Goal: Communication & Community: Answer question/provide support

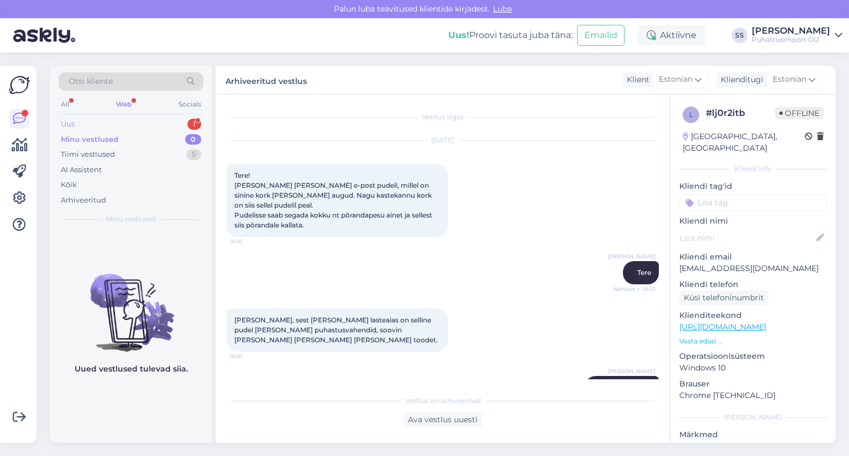
scroll to position [817, 0]
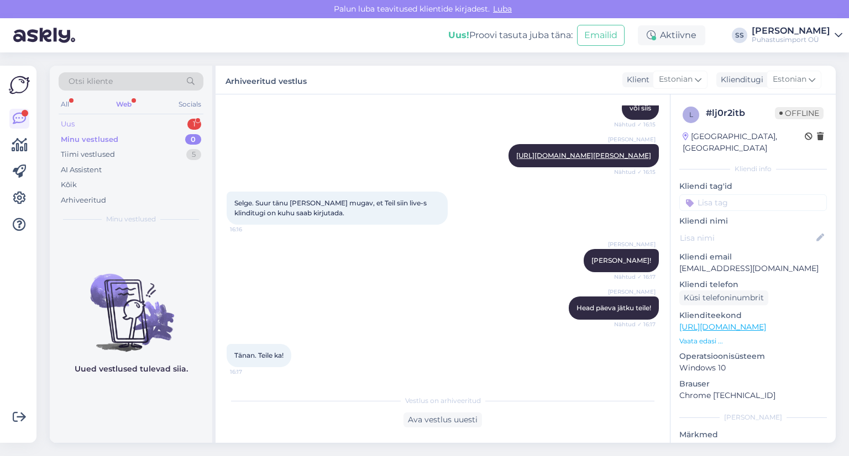
click at [168, 120] on div "Uus 1" at bounding box center [131, 124] width 145 height 15
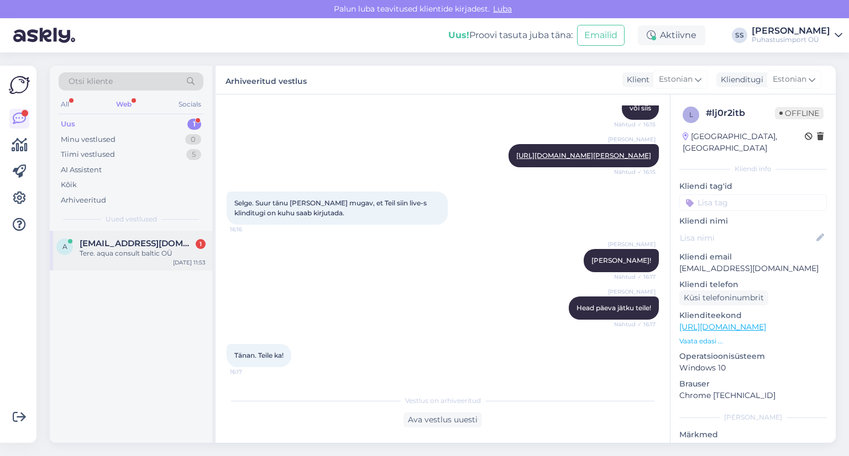
click at [150, 252] on div "Tere. aqua consult baltic OÜ" at bounding box center [143, 254] width 126 height 10
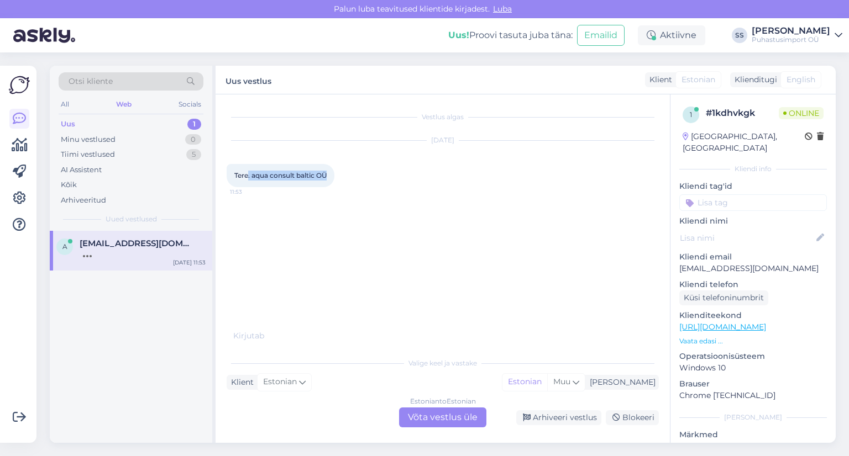
drag, startPoint x: 328, startPoint y: 177, endPoint x: 249, endPoint y: 182, distance: 79.1
click at [249, 182] on div "Tere. aqua consult baltic OÜ 11:53" at bounding box center [280, 175] width 108 height 23
copy span ". aqua consult baltic OÜ"
click at [440, 423] on div "Estonian to Estonian Võta vestlus üle" at bounding box center [442, 418] width 87 height 20
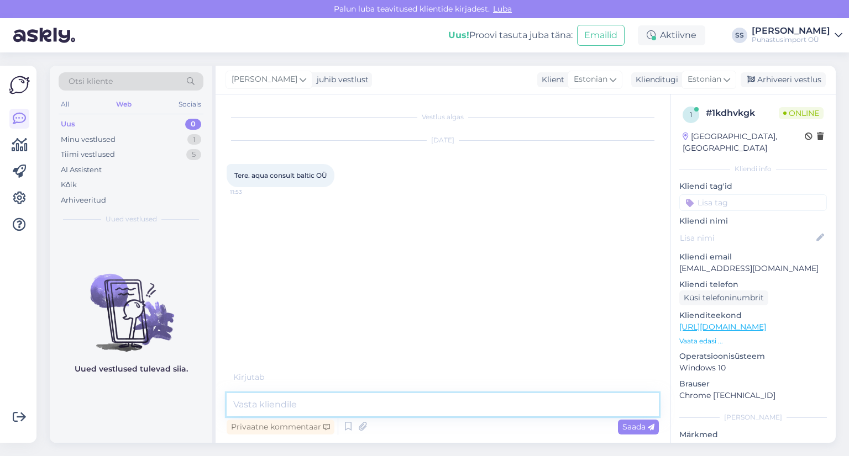
click at [437, 415] on textarea at bounding box center [442, 404] width 432 height 23
type textarea "Tere"
type textarea "Kuidas saame abiks olla"
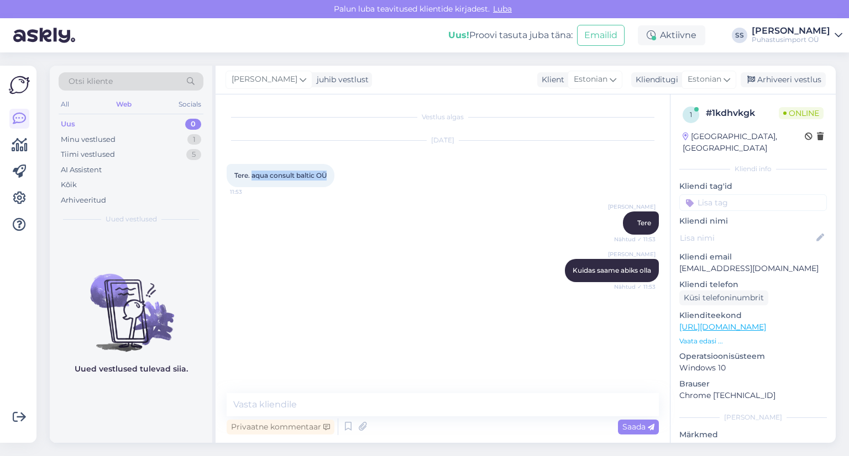
drag, startPoint x: 252, startPoint y: 175, endPoint x: 325, endPoint y: 175, distance: 72.9
click at [326, 175] on span "Tere. aqua consult baltic OÜ" at bounding box center [280, 175] width 92 height 8
copy span "aqua consult baltic OÜ"
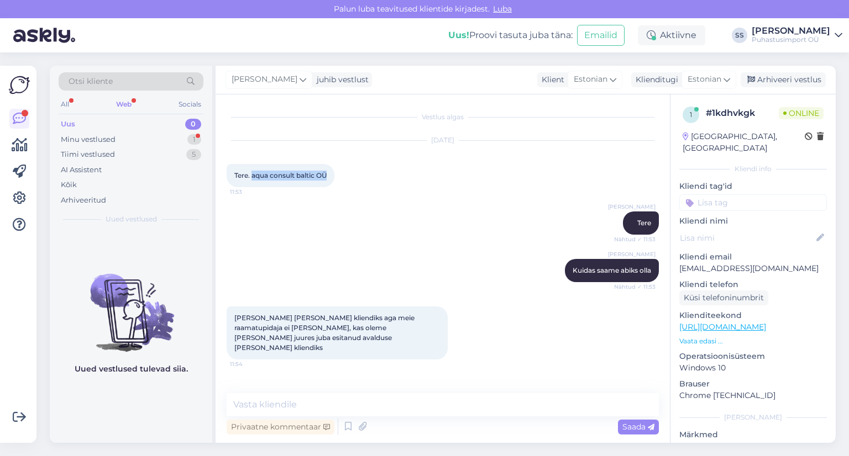
scroll to position [27, 0]
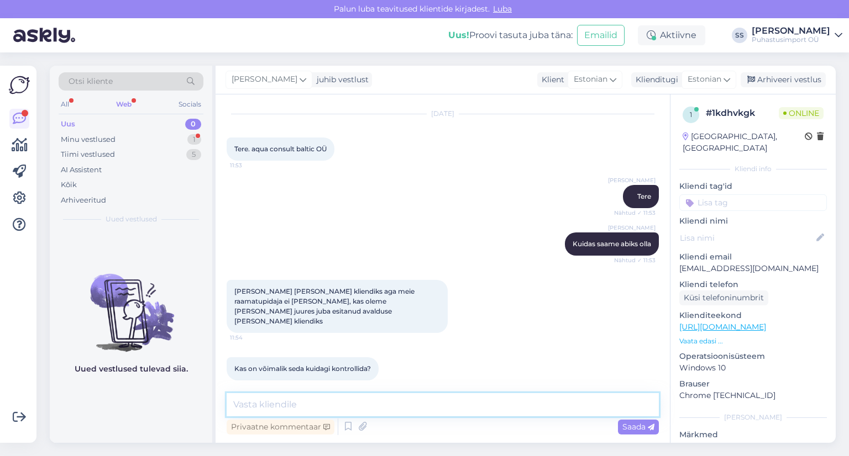
click at [363, 414] on textarea at bounding box center [442, 404] width 432 height 23
click at [245, 404] on textarea "KOhe vaatame" at bounding box center [442, 404] width 432 height 23
type textarea "Kohe vaatame"
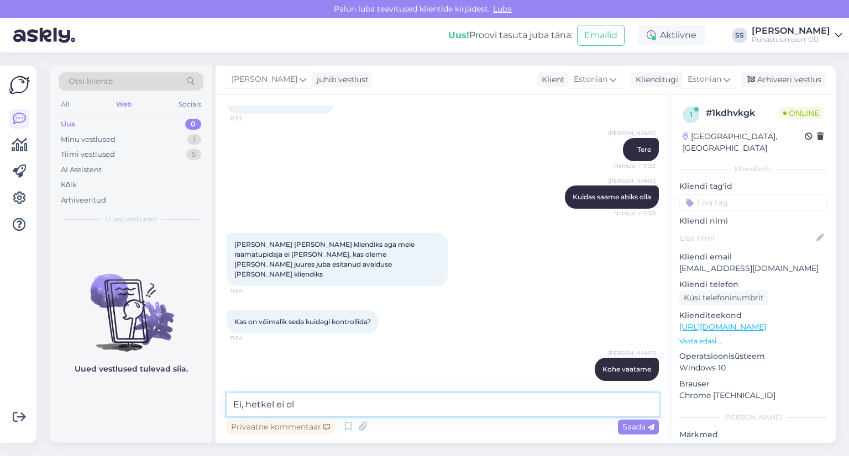
type textarea "Ei, hetkel ei ole"
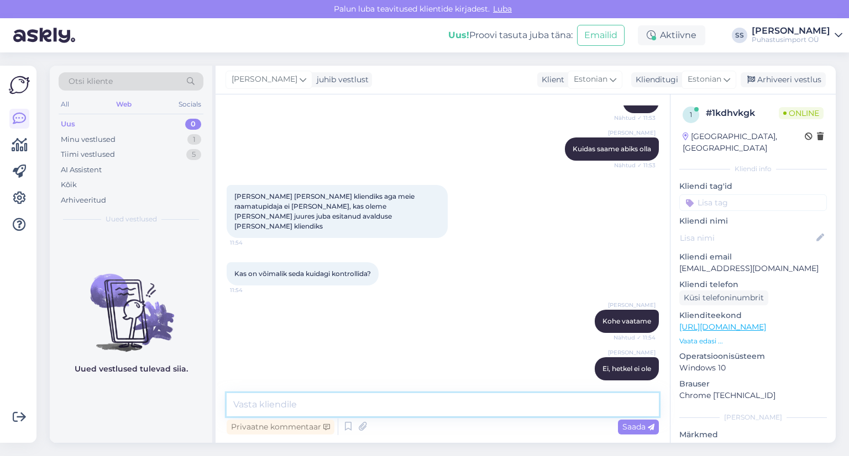
paste textarea "https://www.puhastusimport.ee/et/registreerimine/kliendiks/"
type textarea "https://www.puhastusimport.ee/et/registreerimine/kliendiks/"
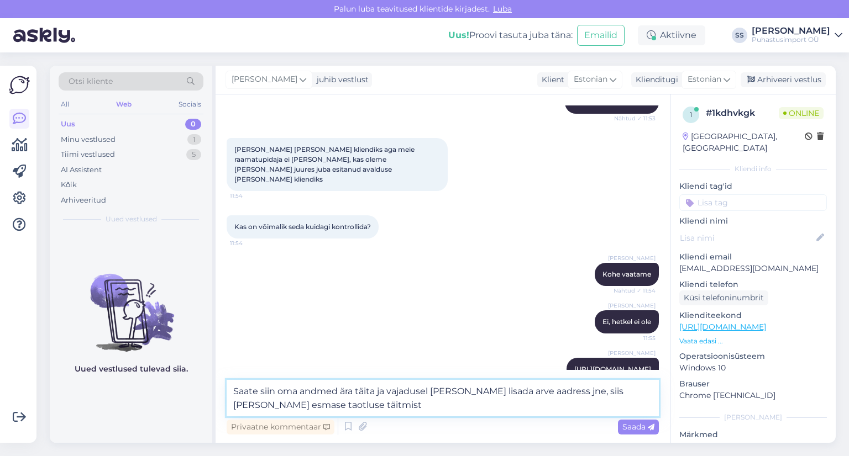
type textarea "Saate siin oma andmed ära täita ja vajadusel kui vaja lisada arve aadress jne, …"
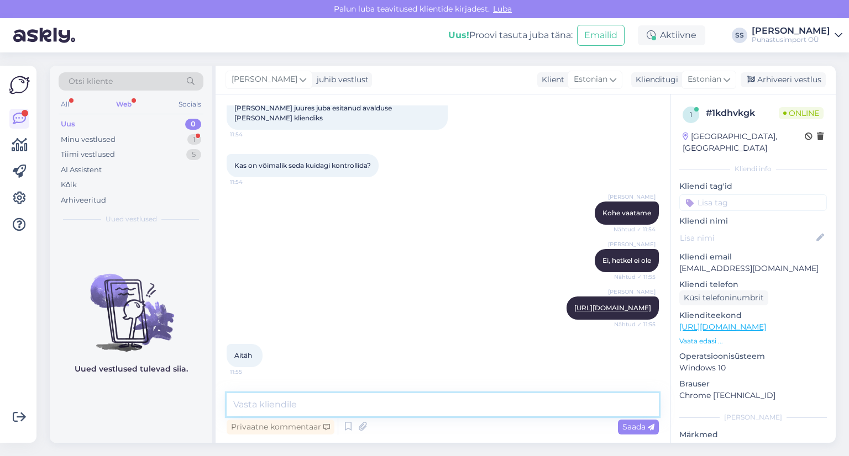
scroll to position [274, 0]
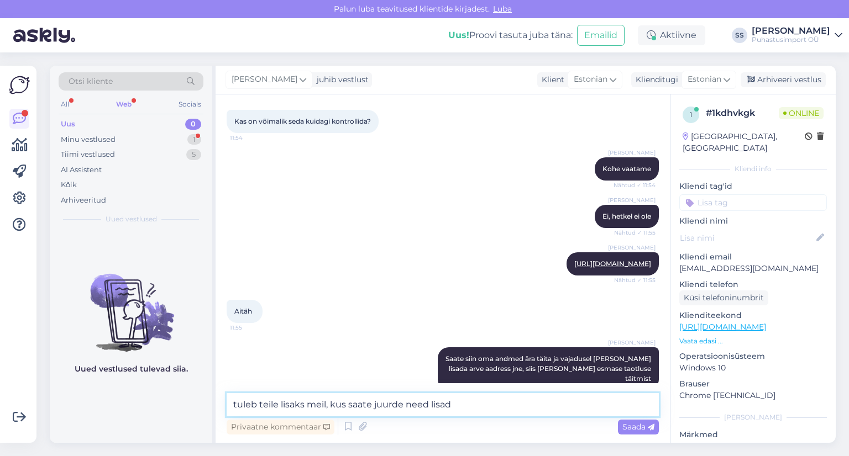
type textarea "tuleb teile lisaks meil, kus saate juurde need lisada"
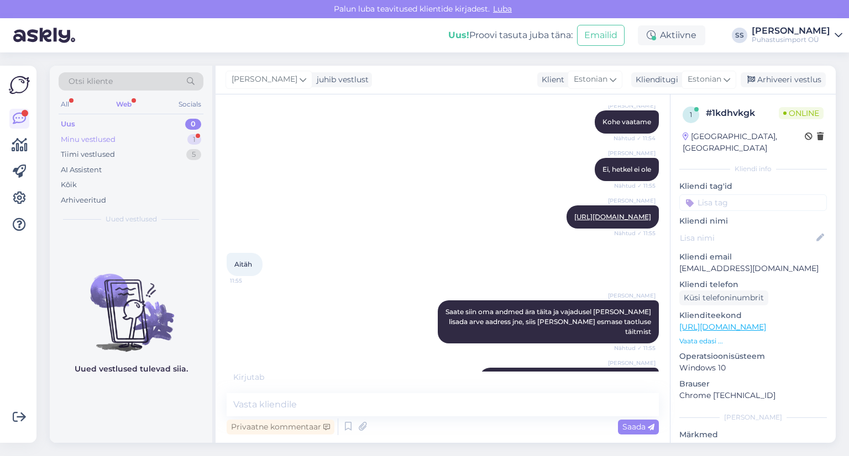
click at [166, 135] on div "Minu vestlused 1" at bounding box center [131, 139] width 145 height 15
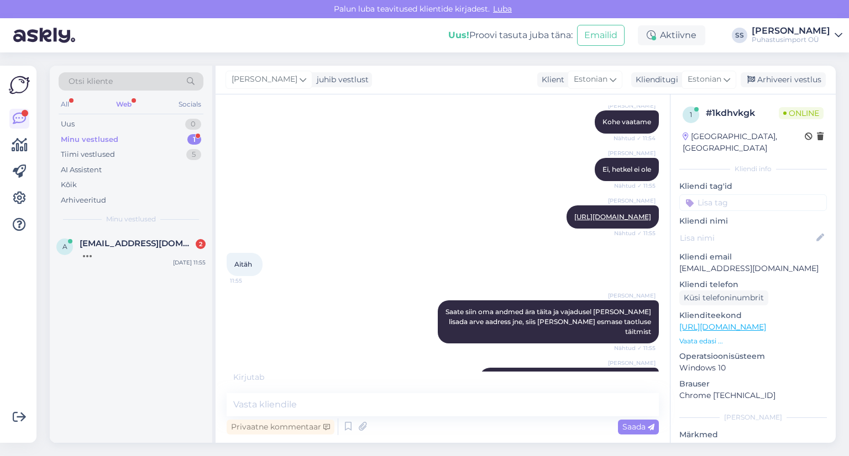
scroll to position [416, 0]
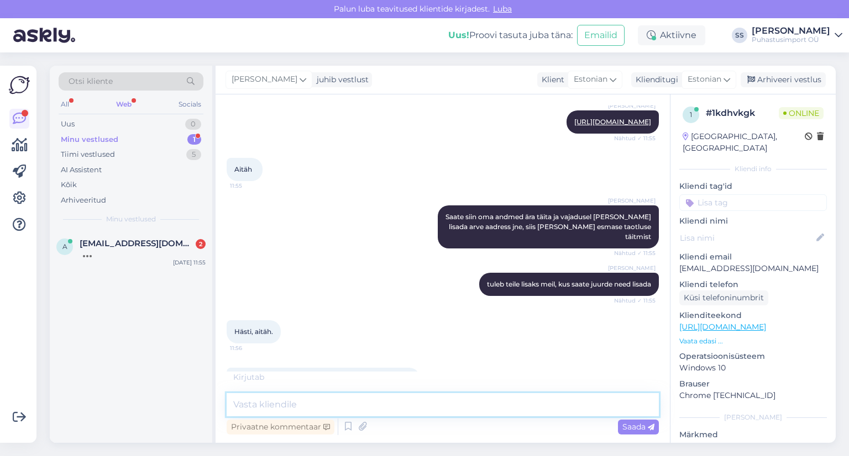
click at [321, 402] on textarea at bounding box center [442, 404] width 432 height 23
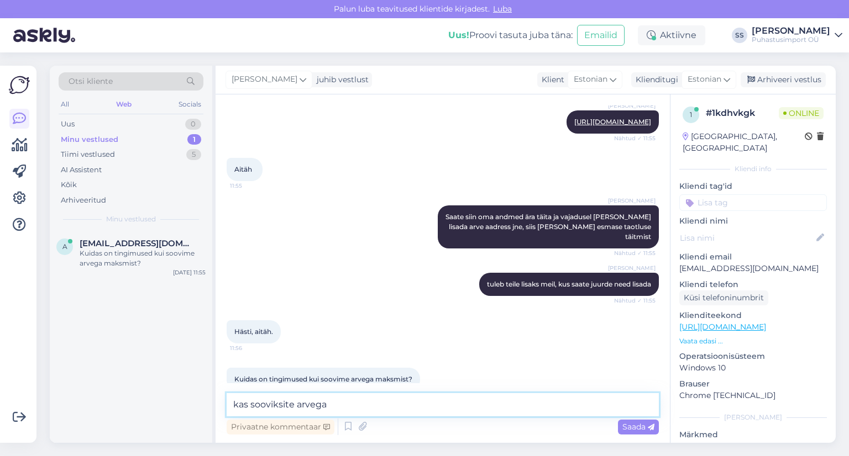
type textarea "kas sooviksite arvega?"
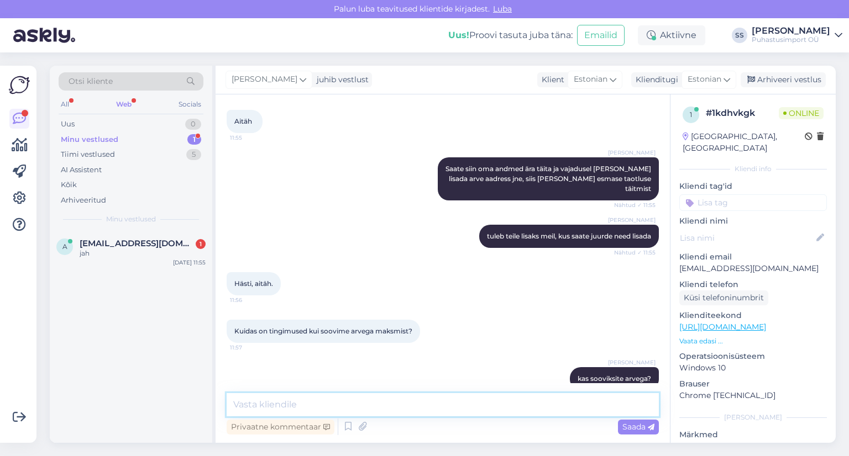
scroll to position [511, 0]
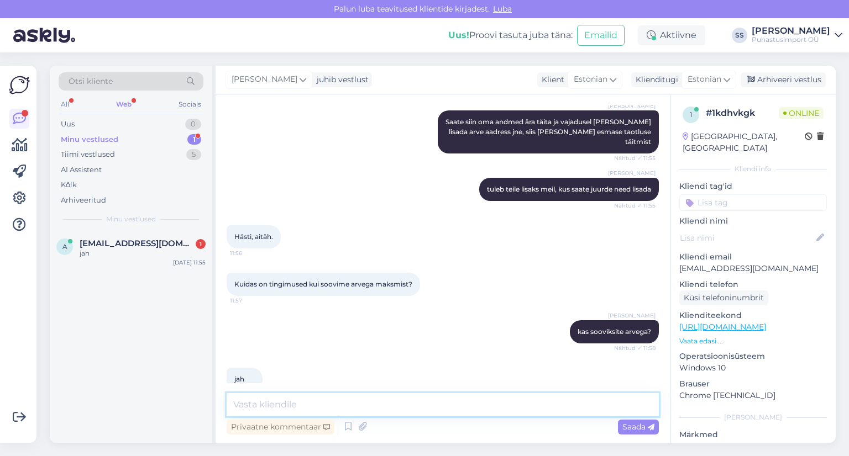
click at [262, 405] on textarea at bounding box center [442, 404] width 432 height 23
click at [445, 405] on textarea at bounding box center [442, 404] width 432 height 23
click at [146, 241] on span "anu@aquaconsult.ee" at bounding box center [137, 244] width 115 height 10
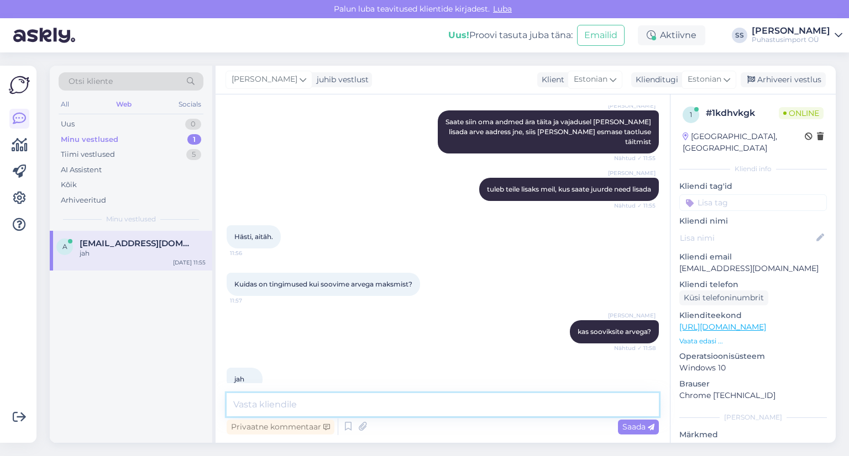
click at [281, 397] on textarea at bounding box center [442, 404] width 432 height 23
type textarea "arvan, et saame teile pakkuda"
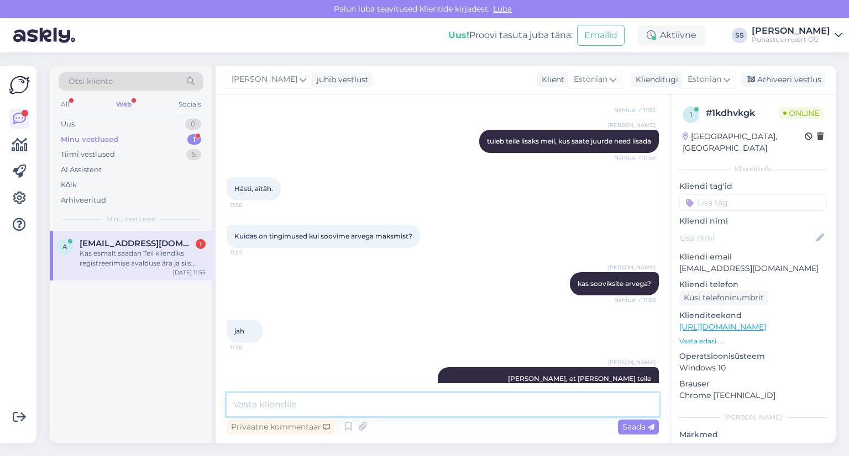
scroll to position [617, 0]
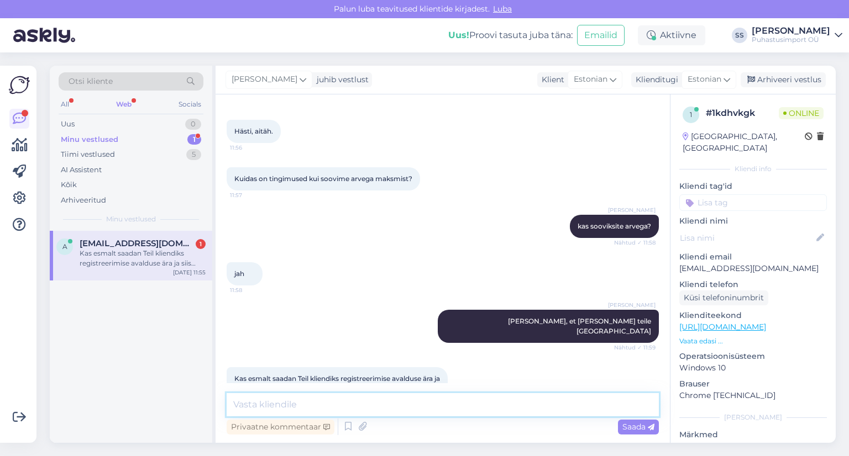
click at [268, 405] on textarea at bounding box center [442, 404] width 432 height 23
type textarea "jah, paneme teile tingimused peale"
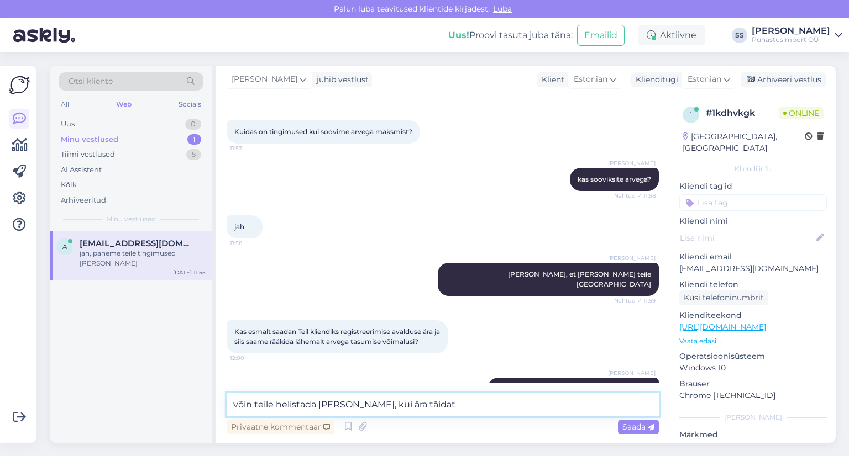
type textarea "võin teile helistada peale seda, kui ära täidate"
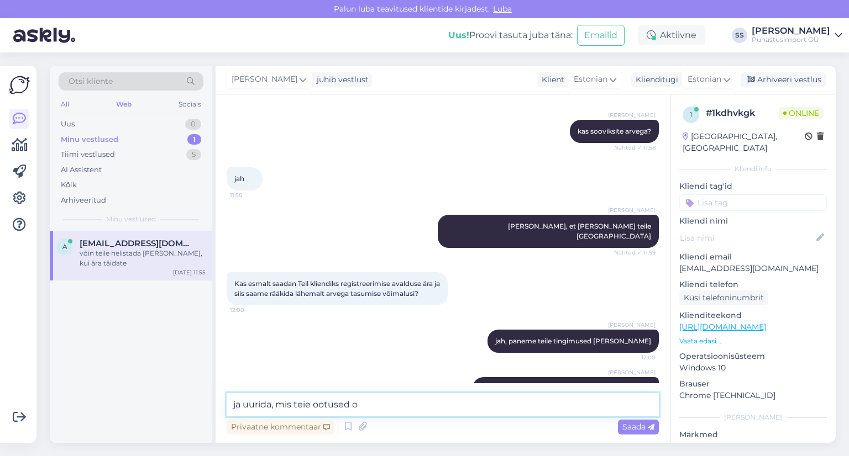
type textarea "ja uurida, mis teie ootused on"
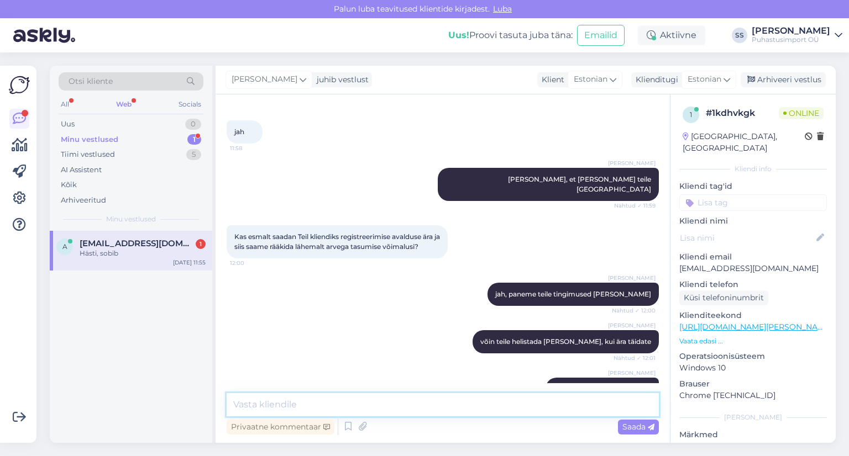
scroll to position [807, 0]
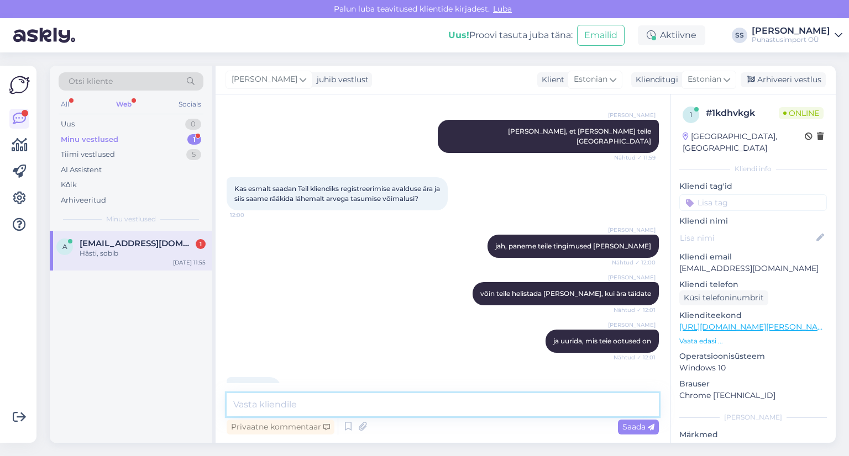
click at [340, 405] on textarea at bounding box center [442, 404] width 432 height 23
type textarea "Head päeva jätku!"
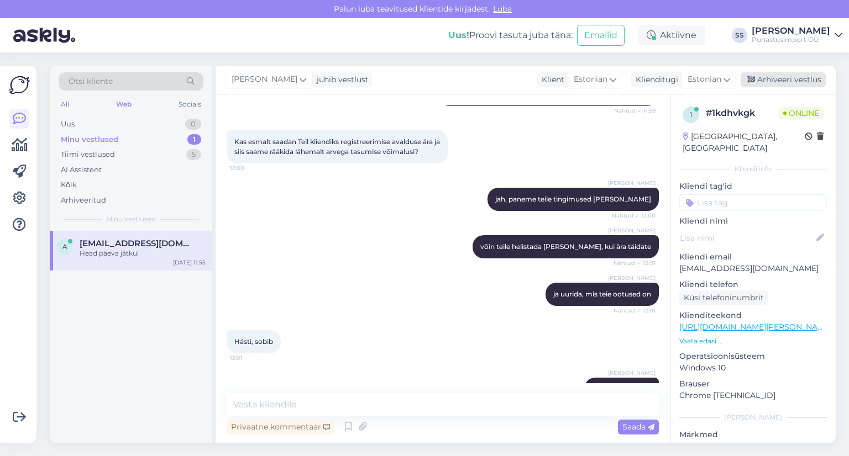
click at [800, 83] on div "Arhiveeri vestlus" at bounding box center [782, 79] width 85 height 15
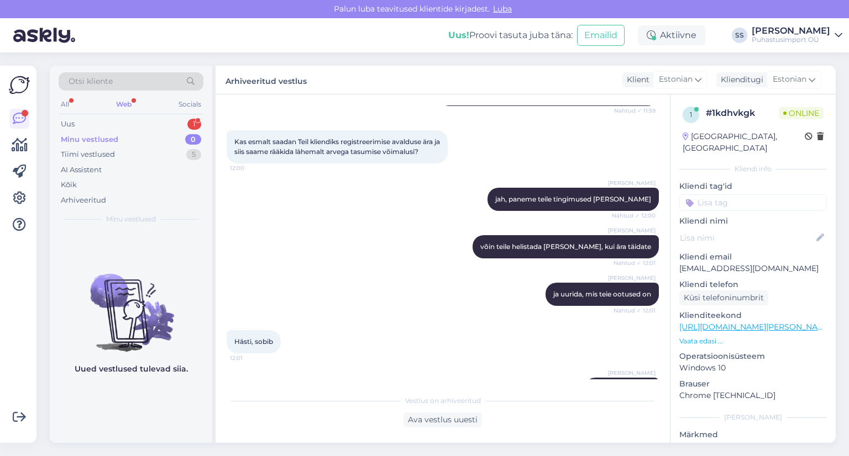
scroll to position [905, 0]
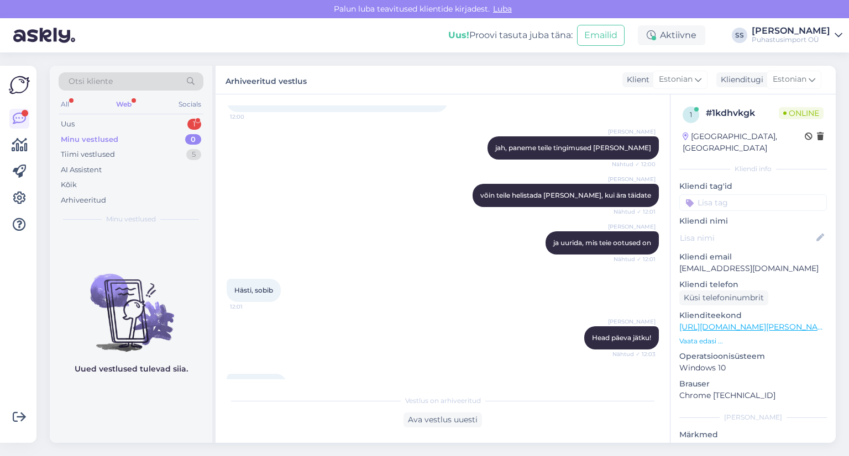
click at [168, 135] on div "Minu vestlused 0" at bounding box center [131, 139] width 145 height 15
click at [169, 127] on div "Uus 1" at bounding box center [131, 124] width 145 height 15
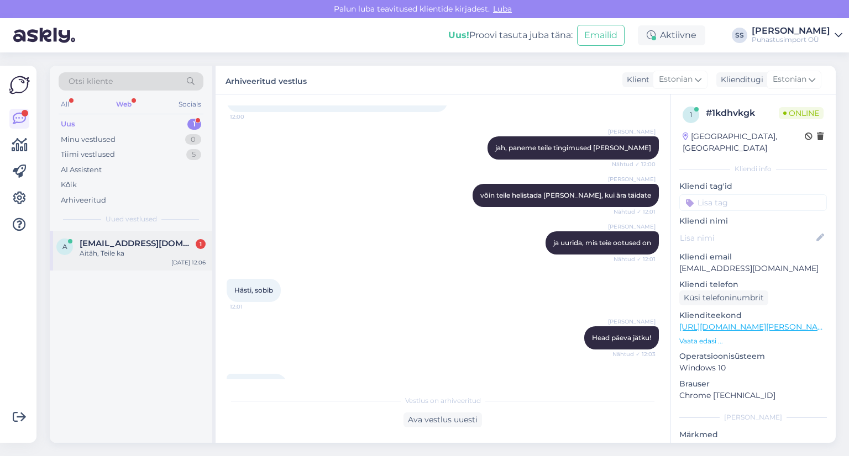
click at [152, 257] on div "Aitäh, Teile ka" at bounding box center [143, 254] width 126 height 10
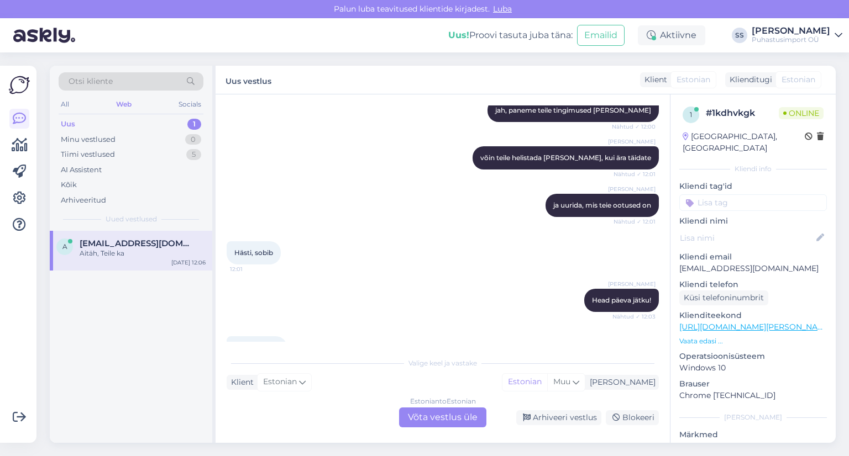
click at [422, 422] on div "Estonian to Estonian Võta vestlus üle" at bounding box center [442, 418] width 87 height 20
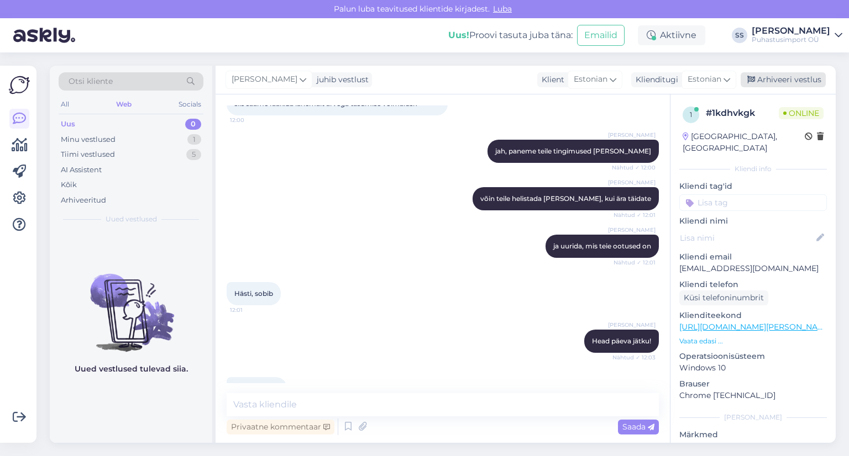
click at [768, 80] on div "Arhiveeri vestlus" at bounding box center [782, 79] width 85 height 15
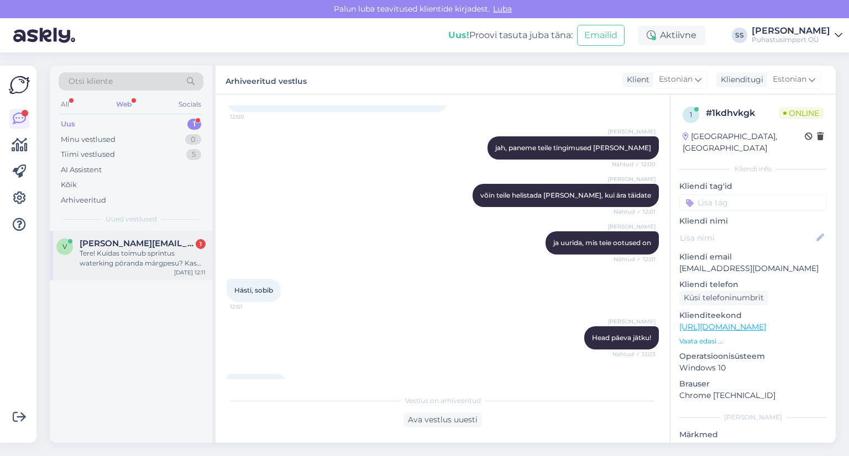
click at [120, 244] on span "[PERSON_NAME][EMAIL_ADDRESS][DOMAIN_NAME]" at bounding box center [137, 244] width 115 height 10
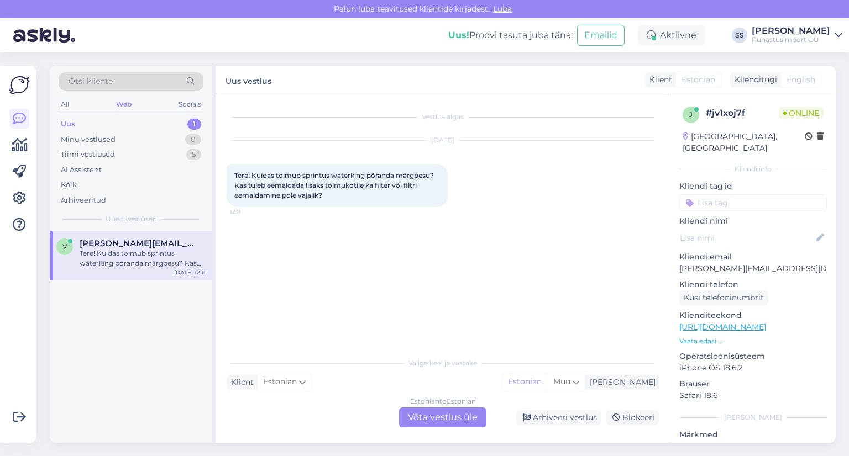
click at [497, 265] on div "Vestlus algas Sep 22 2025 Tere! Kuidas toimub sprintus waterking põranda märgpe…" at bounding box center [447, 224] width 442 height 236
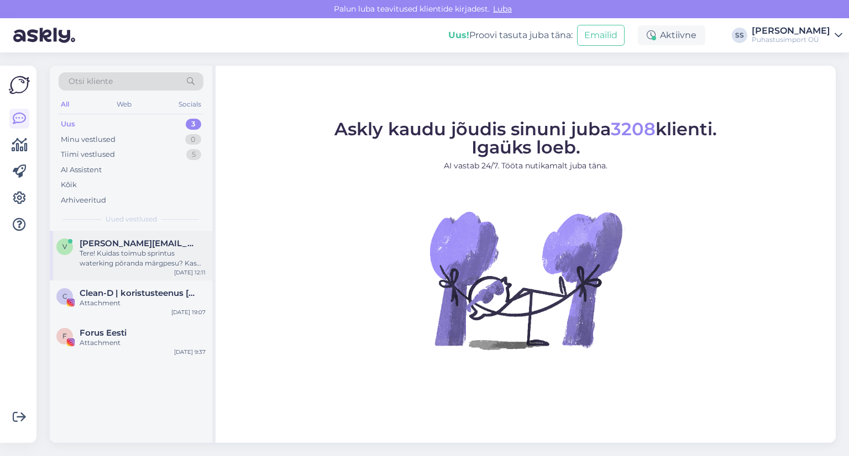
click at [136, 244] on span "[PERSON_NAME][EMAIL_ADDRESS][DOMAIN_NAME]" at bounding box center [137, 244] width 115 height 10
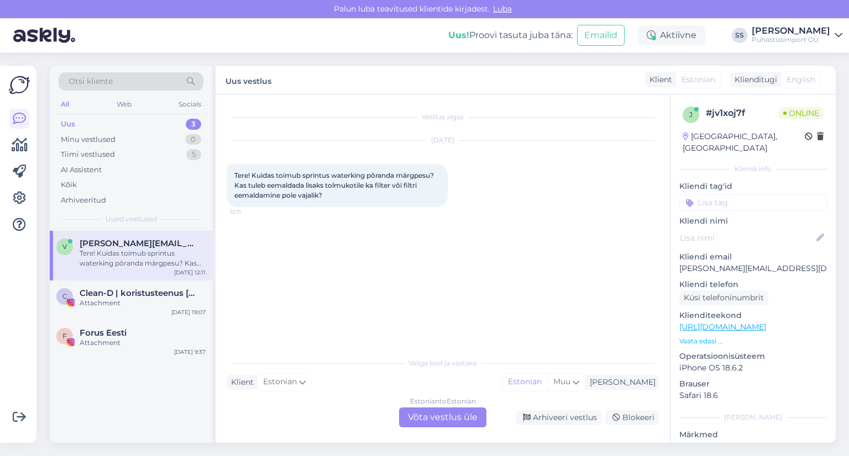
click at [445, 410] on div "Estonian to Estonian Võta vestlus üle" at bounding box center [442, 418] width 87 height 20
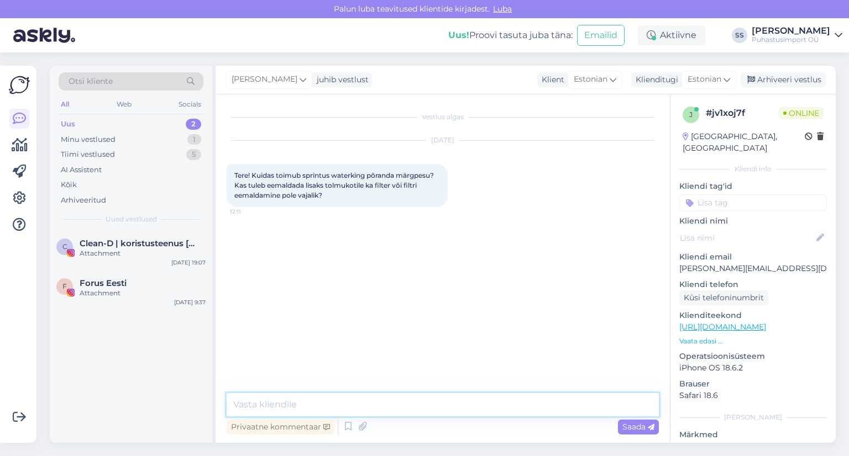
click at [434, 404] on textarea at bounding box center [442, 404] width 432 height 23
type textarea "Tere"
type textarea "Ja, keerate ära ja panete selle plastiku asemele"
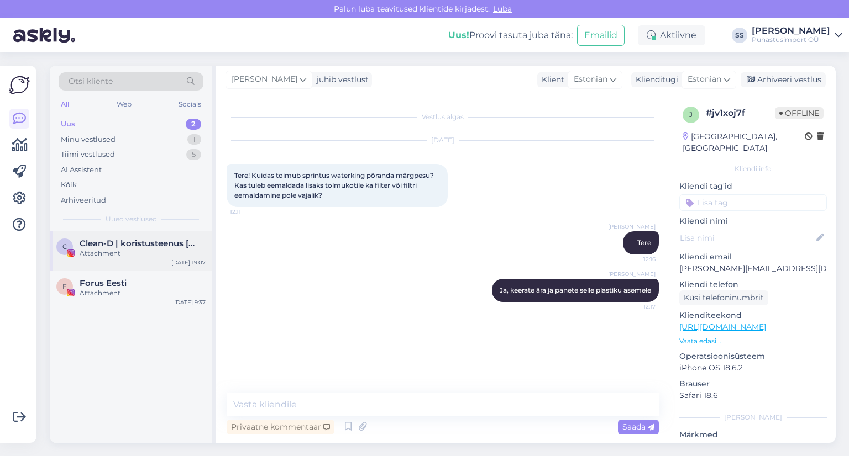
click at [120, 241] on span "Clean-D | koristusteenus [GEOGRAPHIC_DATA] ja [GEOGRAPHIC_DATA]" at bounding box center [137, 244] width 115 height 10
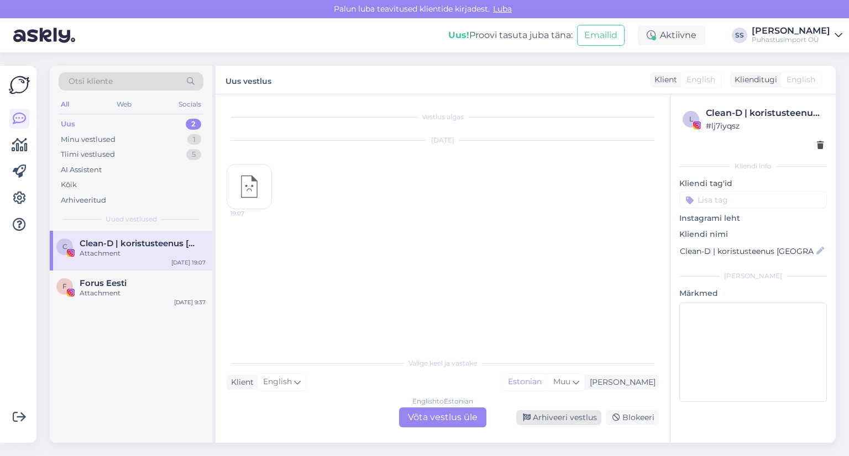
click at [562, 414] on div "Arhiveeri vestlus" at bounding box center [558, 417] width 85 height 15
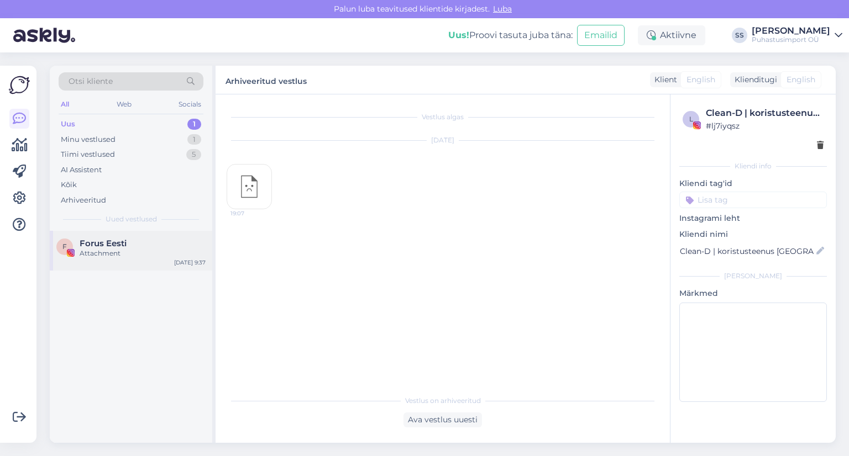
click at [189, 254] on div "Attachment" at bounding box center [143, 254] width 126 height 10
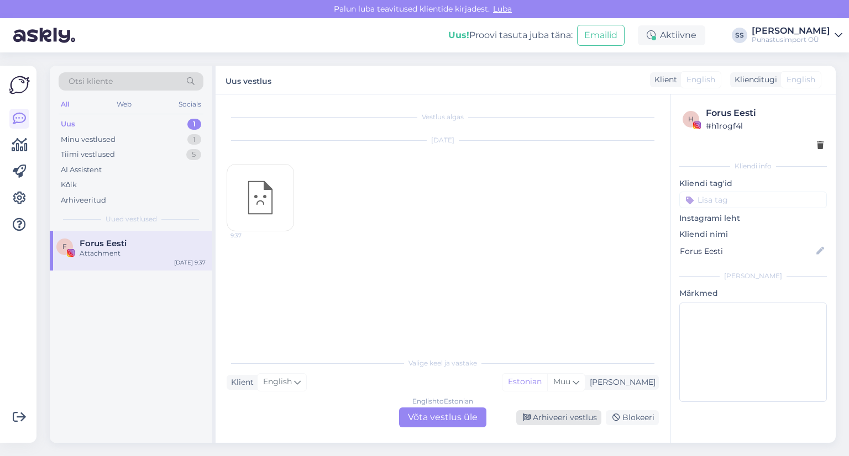
click at [587, 422] on div "Arhiveeri vestlus" at bounding box center [558, 417] width 85 height 15
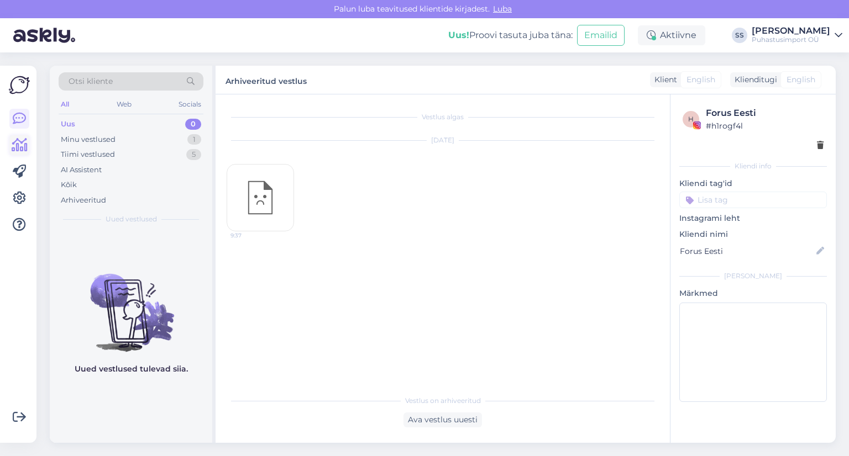
click at [22, 145] on icon at bounding box center [20, 145] width 16 height 13
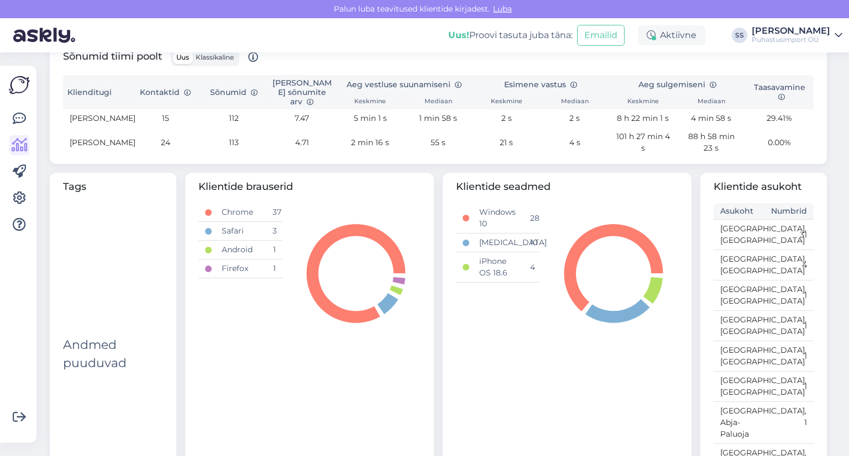
scroll to position [247, 0]
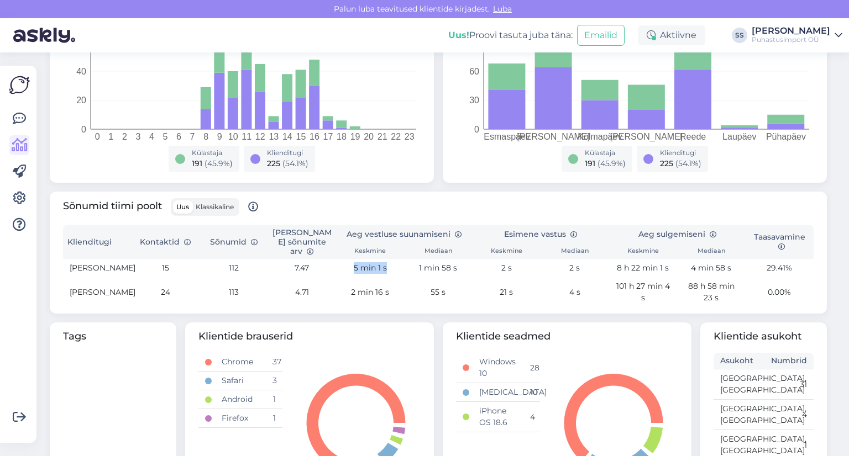
drag, startPoint x: 352, startPoint y: 267, endPoint x: 381, endPoint y: 269, distance: 29.3
click at [381, 269] on td "5 min 1 s" at bounding box center [370, 268] width 68 height 18
drag, startPoint x: 497, startPoint y: 270, endPoint x: 520, endPoint y: 271, distance: 23.2
click at [520, 271] on td "2 s" at bounding box center [506, 268] width 68 height 18
drag, startPoint x: 563, startPoint y: 267, endPoint x: 583, endPoint y: 267, distance: 19.9
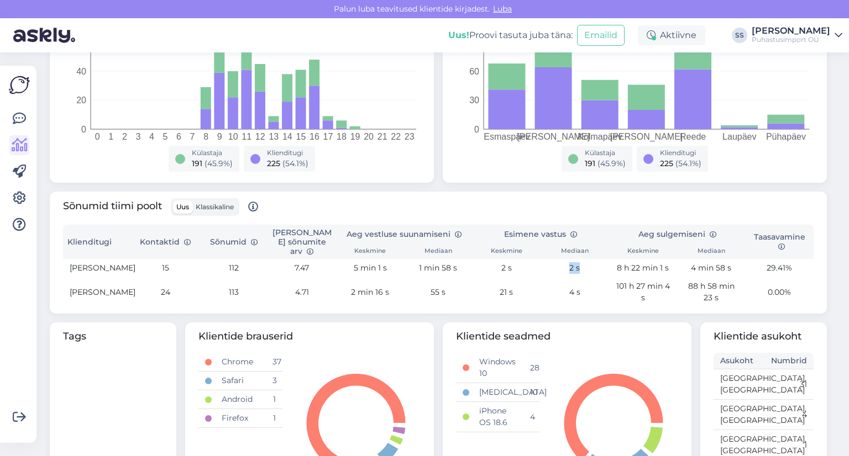
click at [583, 267] on td "2 s" at bounding box center [574, 268] width 68 height 18
click at [18, 118] on icon at bounding box center [19, 118] width 13 height 13
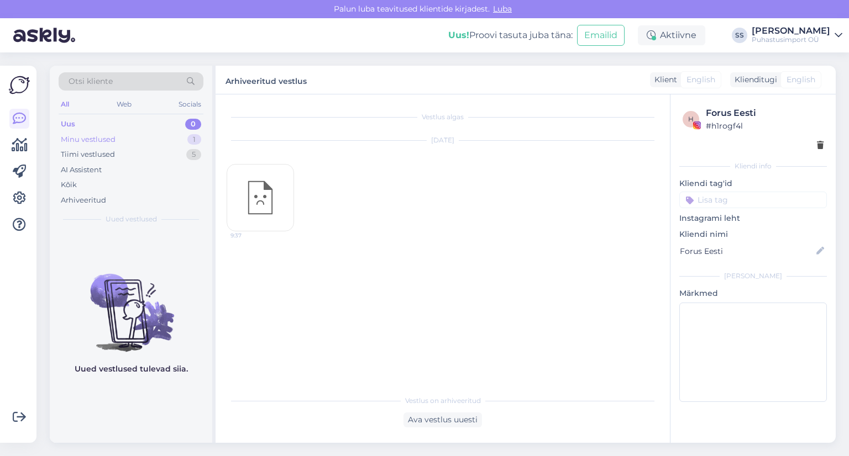
click at [148, 135] on div "Minu vestlused 1" at bounding box center [131, 139] width 145 height 15
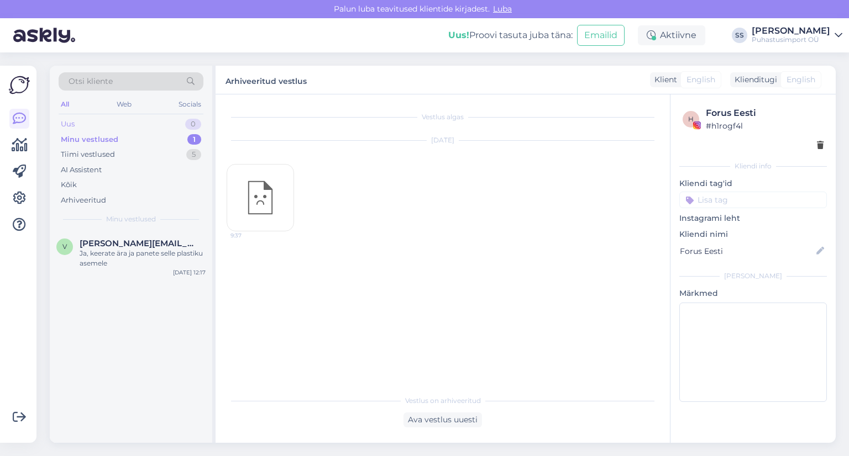
click at [149, 129] on div "Uus 0" at bounding box center [131, 124] width 145 height 15
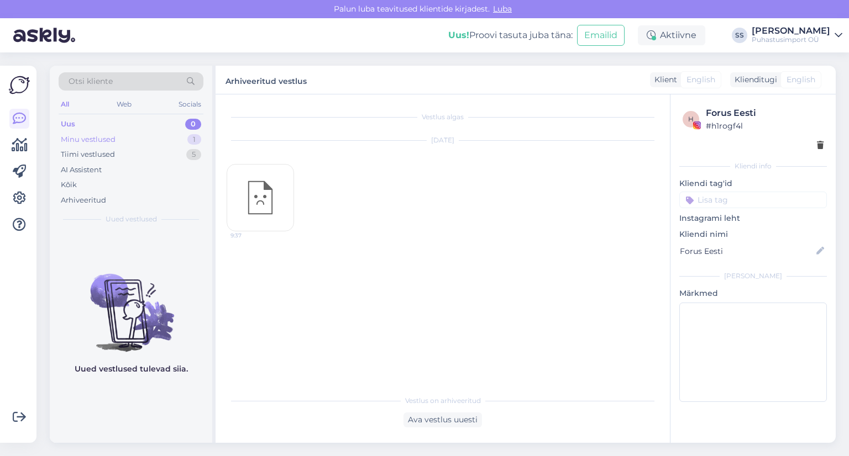
click at [149, 142] on div "Minu vestlused 1" at bounding box center [131, 139] width 145 height 15
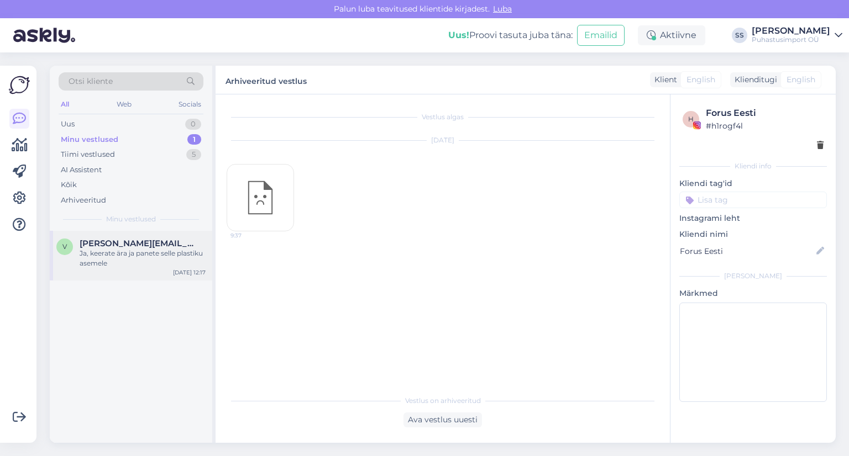
click at [179, 262] on div "Ja, keerate ära ja panete selle plastiku asemele" at bounding box center [143, 259] width 126 height 20
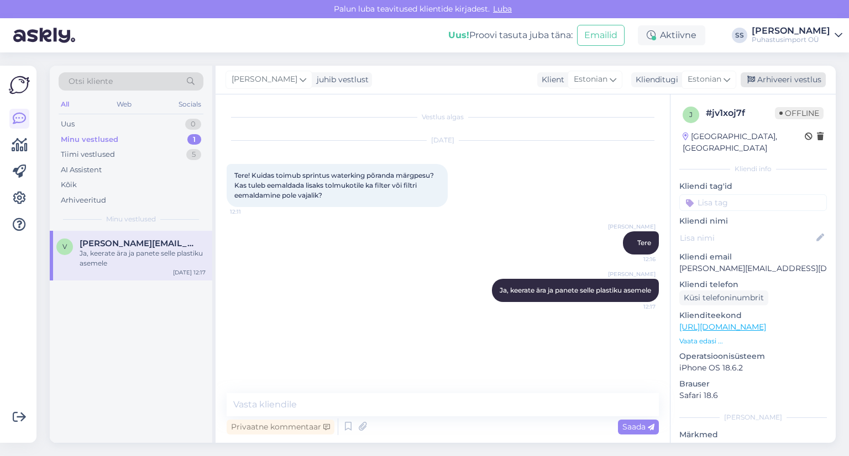
click at [803, 76] on div "Arhiveeri vestlus" at bounding box center [782, 79] width 85 height 15
